Goal: Task Accomplishment & Management: Use online tool/utility

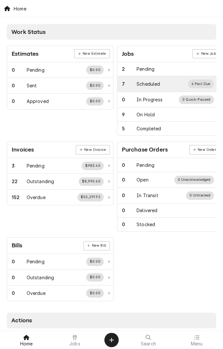
click at [153, 86] on div "Scheduled" at bounding box center [148, 83] width 23 height 7
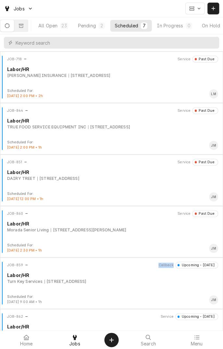
click at [115, 0] on div "Jobs" at bounding box center [111, 8] width 223 height 17
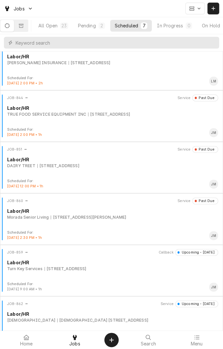
scroll to position [11, 0]
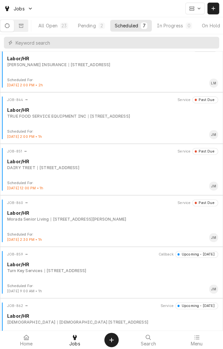
click at [133, 225] on div "JOB-860 Service Past Due Labor/HR Morada Senior Living 9606 Zac Lentz Pkwy, Vic…" at bounding box center [112, 215] width 218 height 33
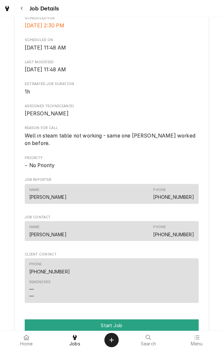
scroll to position [217, 0]
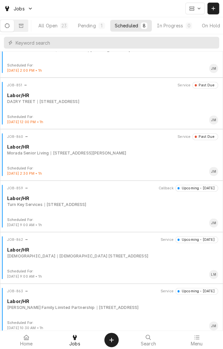
scroll to position [88, 0]
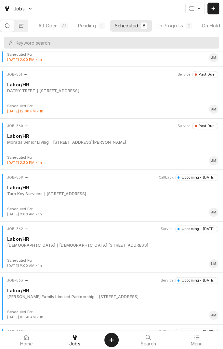
click at [111, 197] on div "JOB-859 Callback Upcoming - Today Labor/HR Turn Key Services 94 2nd St W, Bloom…" at bounding box center [112, 190] width 218 height 33
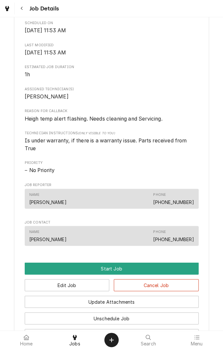
scroll to position [235, 0]
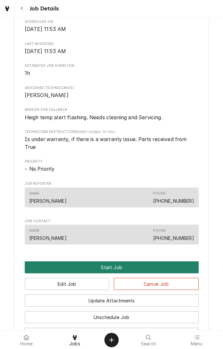
click at [146, 270] on button "Start Job" at bounding box center [112, 267] width 174 height 12
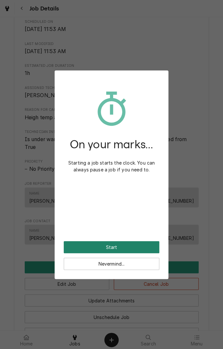
click at [146, 244] on button "Start" at bounding box center [112, 247] width 96 height 12
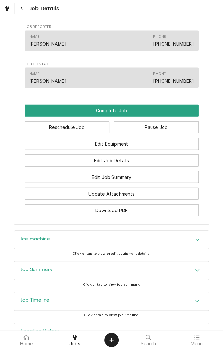
scroll to position [416, 0]
